Goal: Check status

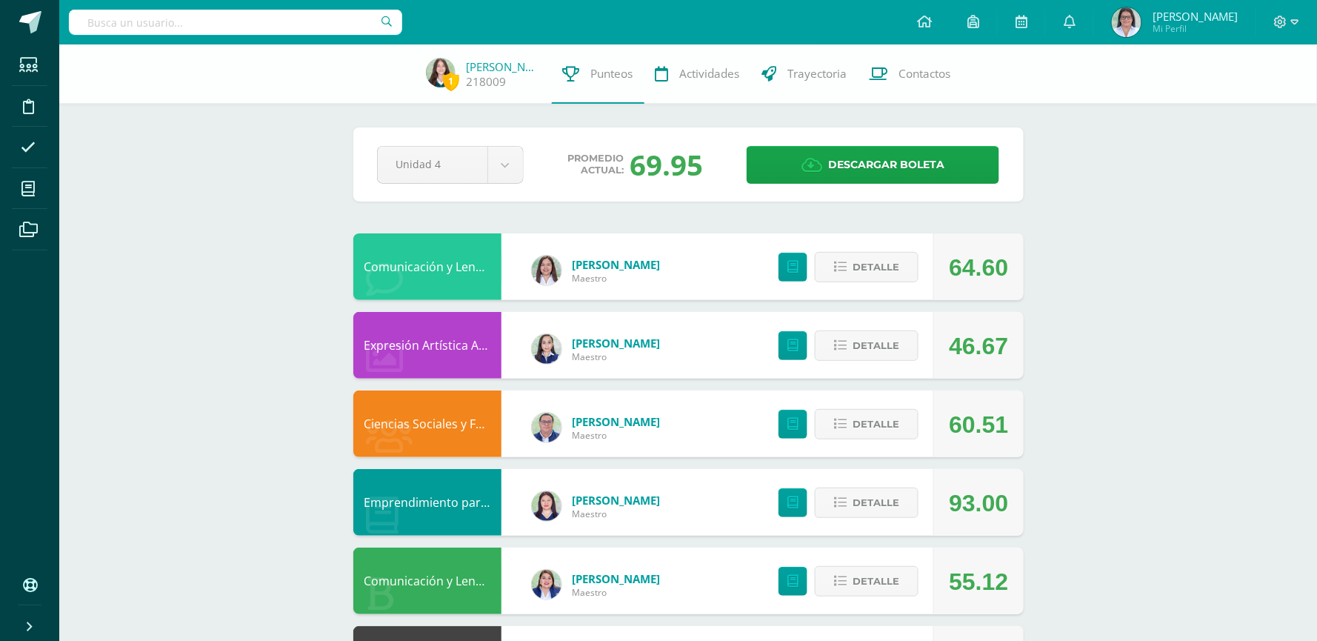
click at [213, 21] on input "text" at bounding box center [235, 22] width 333 height 25
type input "sophia"
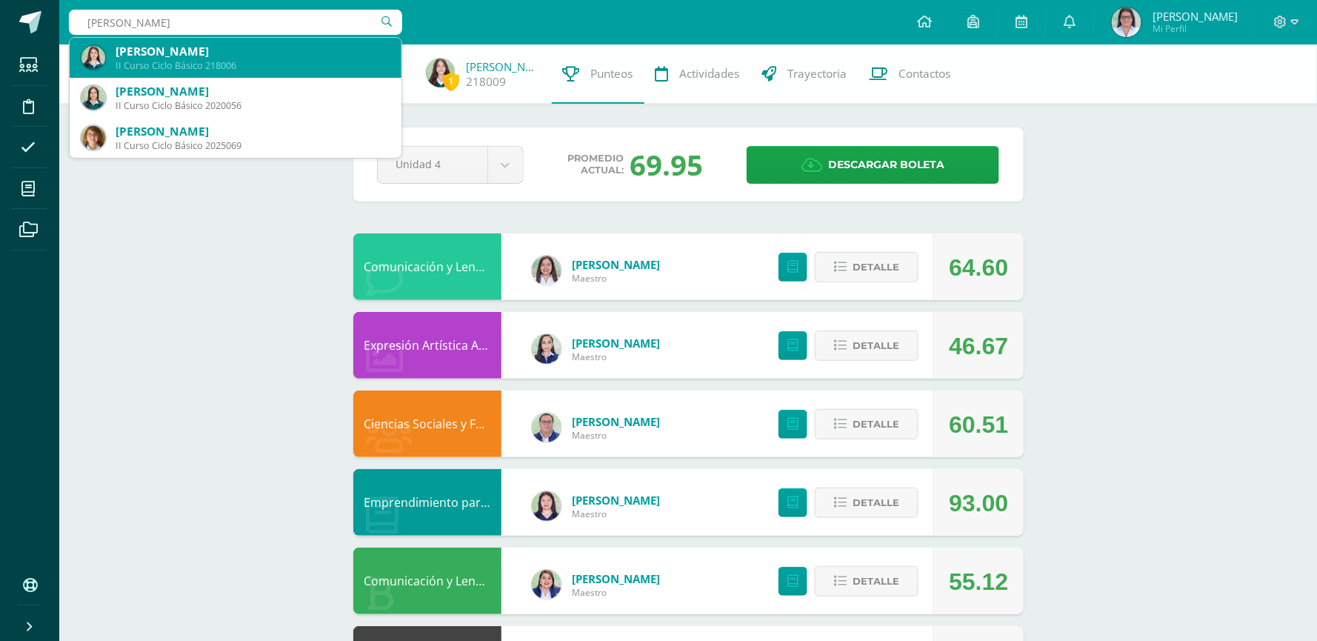
click at [210, 64] on div "II Curso Ciclo Básico 218006" at bounding box center [253, 65] width 274 height 13
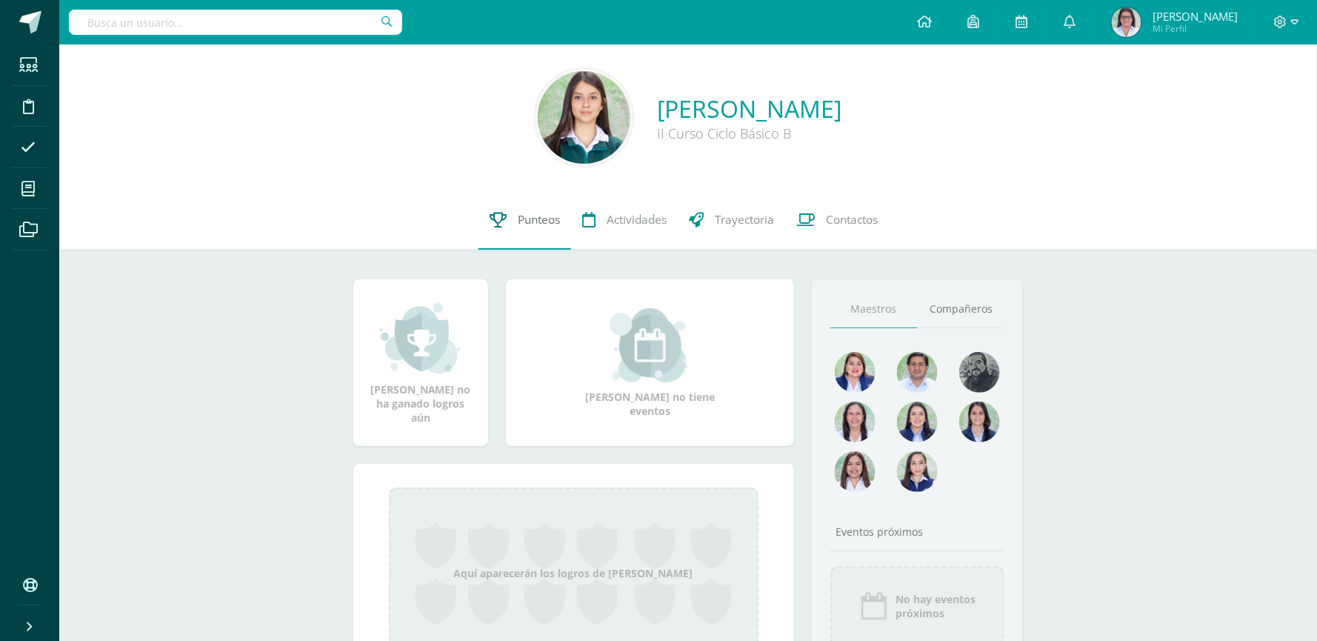
click at [531, 222] on span "Punteos" at bounding box center [539, 220] width 42 height 16
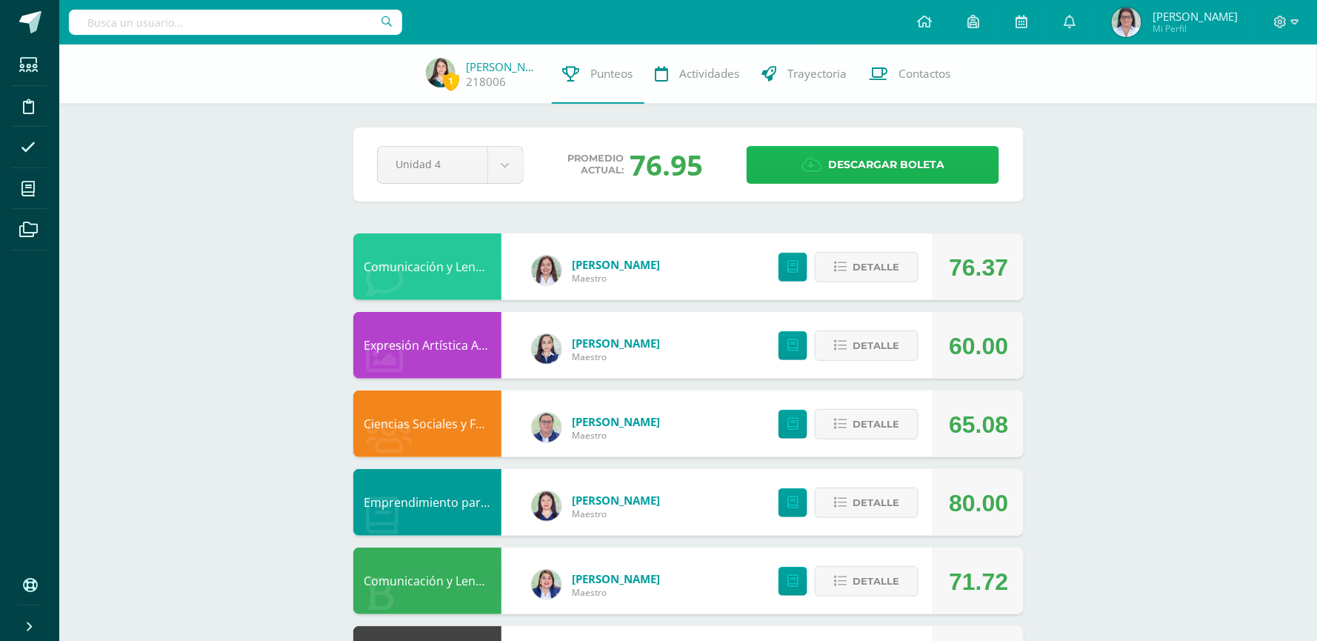
click at [837, 170] on span "Descargar boleta" at bounding box center [886, 165] width 116 height 36
